Goal: Information Seeking & Learning: Check status

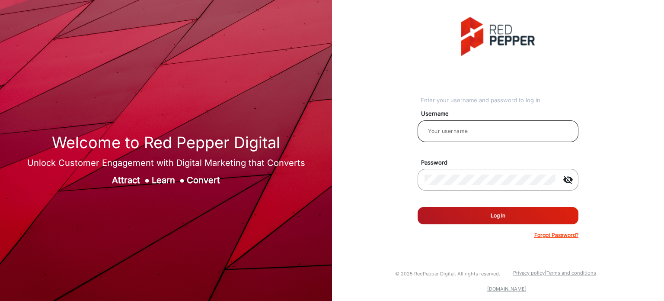
click at [479, 135] on input "email" at bounding box center [498, 131] width 147 height 10
type input "Rachael"
click at [495, 215] on button "Log In" at bounding box center [498, 215] width 161 height 17
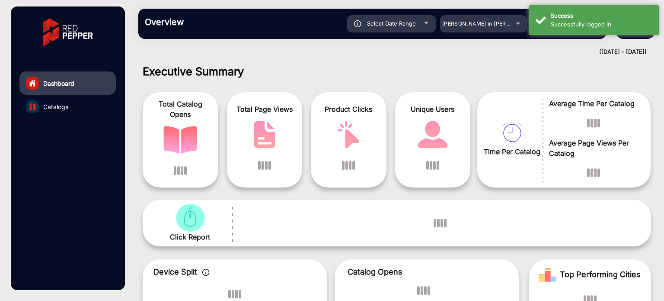
scroll to position [6, 0]
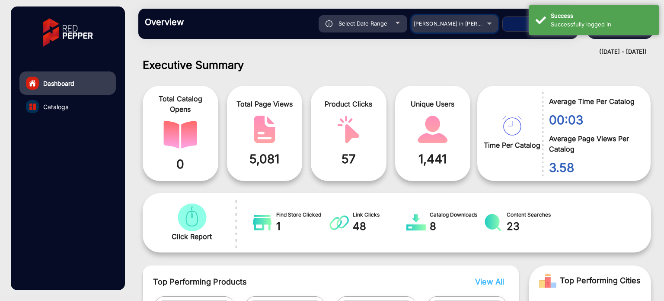
click at [479, 21] on span "[PERSON_NAME] in [PERSON_NAME]" at bounding box center [462, 23] width 96 height 6
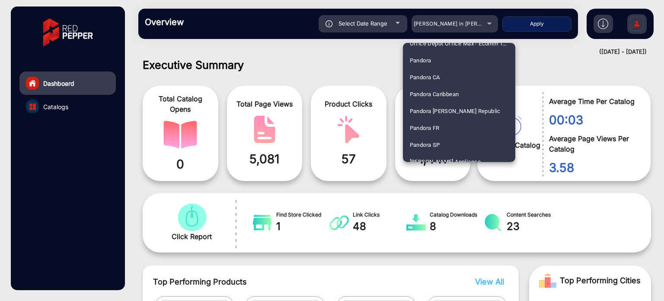
scroll to position [1869, 0]
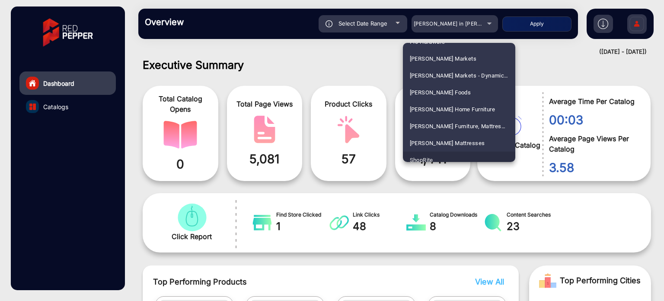
click at [472, 155] on mat-option "ShopRite" at bounding box center [459, 159] width 112 height 17
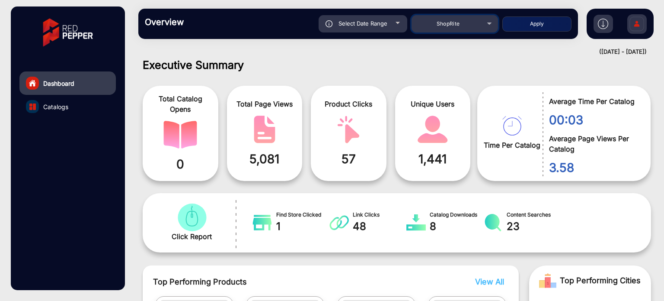
scroll to position [0, 0]
click at [526, 53] on div "([DATE] - [DATE])" at bounding box center [388, 52] width 517 height 9
click at [547, 23] on button "Apply" at bounding box center [537, 23] width 69 height 15
type input "[DATE]"
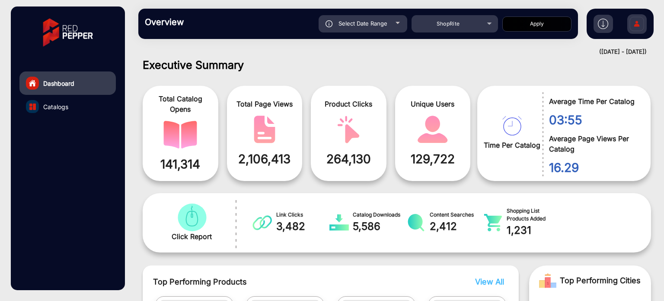
click at [80, 106] on link "Catalogs" at bounding box center [67, 106] width 96 height 23
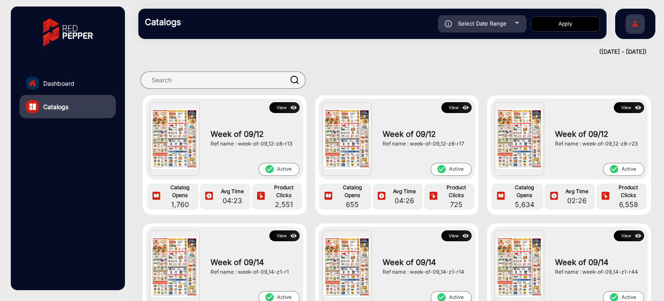
click at [624, 109] on button "View" at bounding box center [629, 107] width 30 height 11
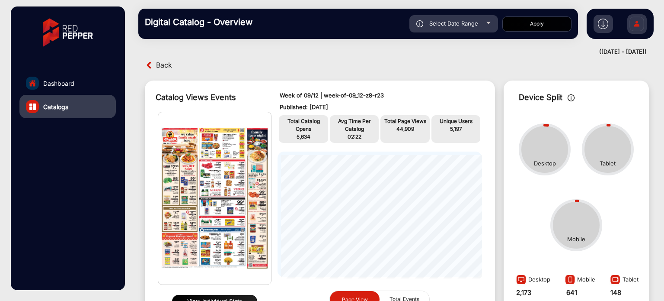
scroll to position [135, 0]
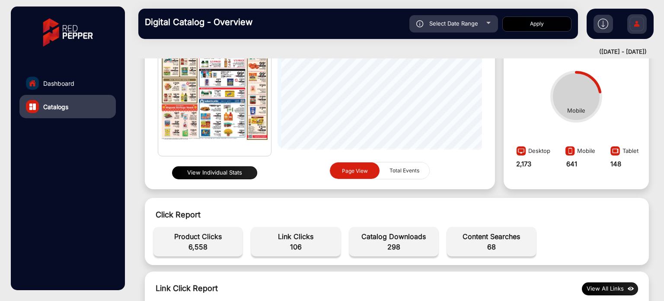
click at [225, 173] on button "View Individual Stats" at bounding box center [214, 172] width 85 height 13
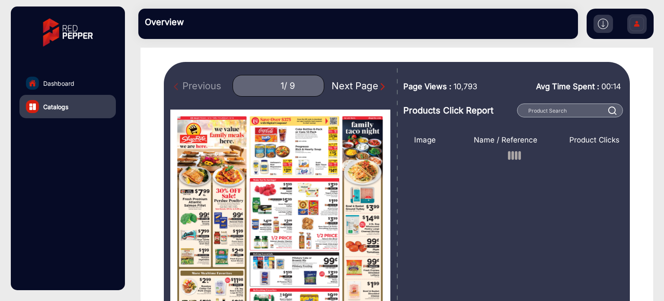
scroll to position [52, 0]
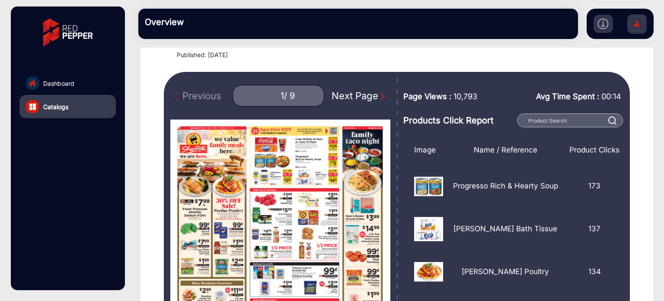
click at [369, 93] on div "Next Page" at bounding box center [359, 96] width 55 height 14
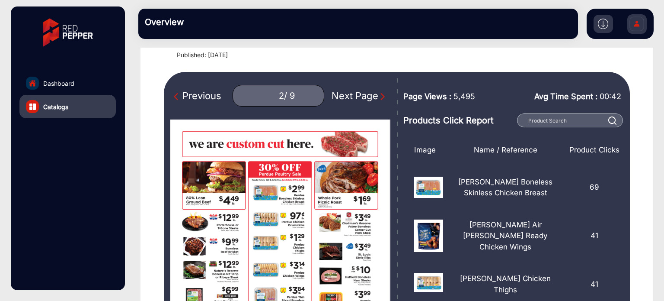
click at [369, 93] on div "Next Page" at bounding box center [359, 96] width 55 height 14
type input "3"
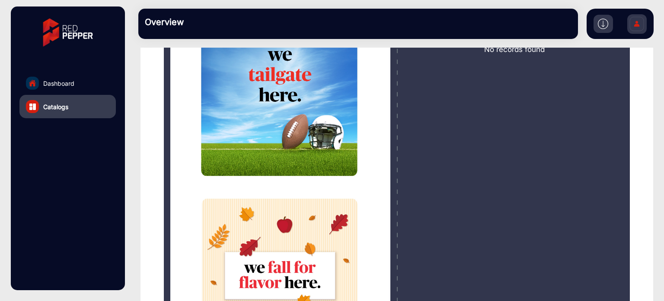
scroll to position [170, 0]
